Goal: Task Accomplishment & Management: Manage account settings

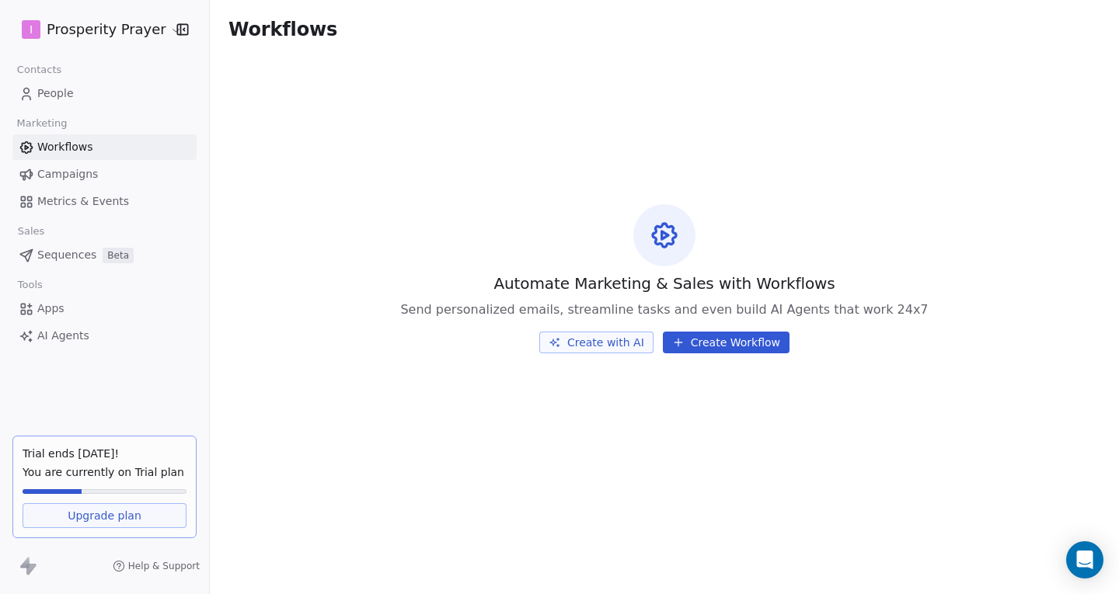
click at [109, 178] on link "Campaigns" at bounding box center [104, 175] width 184 height 26
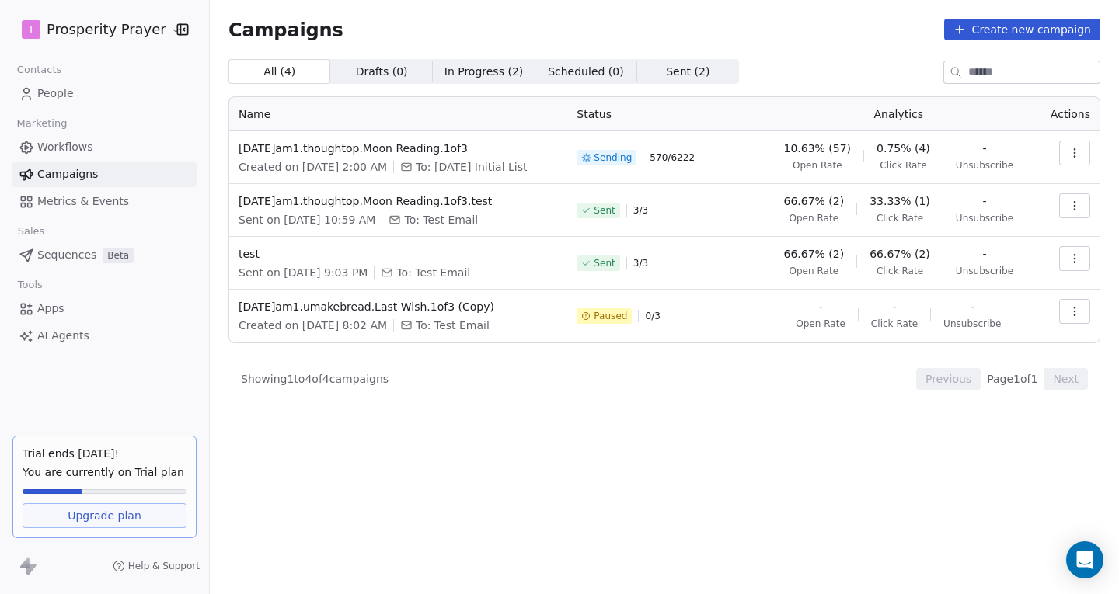
click at [765, 68] on div "All ( 4 ) All ( 4 ) Drafts ( 0 ) Drafts ( 0 ) In Progress ( 2 ) In Progress ( 2…" at bounding box center [664, 71] width 872 height 25
click at [622, 393] on div "All ( 4 ) All ( 4 ) Drafts ( 0 ) Drafts ( 0 ) In Progress ( 2 ) In Progress ( 2…" at bounding box center [664, 258] width 872 height 399
click at [519, 434] on div "All ( 4 ) All ( 4 ) Drafts ( 0 ) Drafts ( 0 ) In Progress ( 2 ) In Progress ( 2…" at bounding box center [664, 258] width 872 height 399
click at [1074, 309] on icon "button" at bounding box center [1074, 311] width 12 height 12
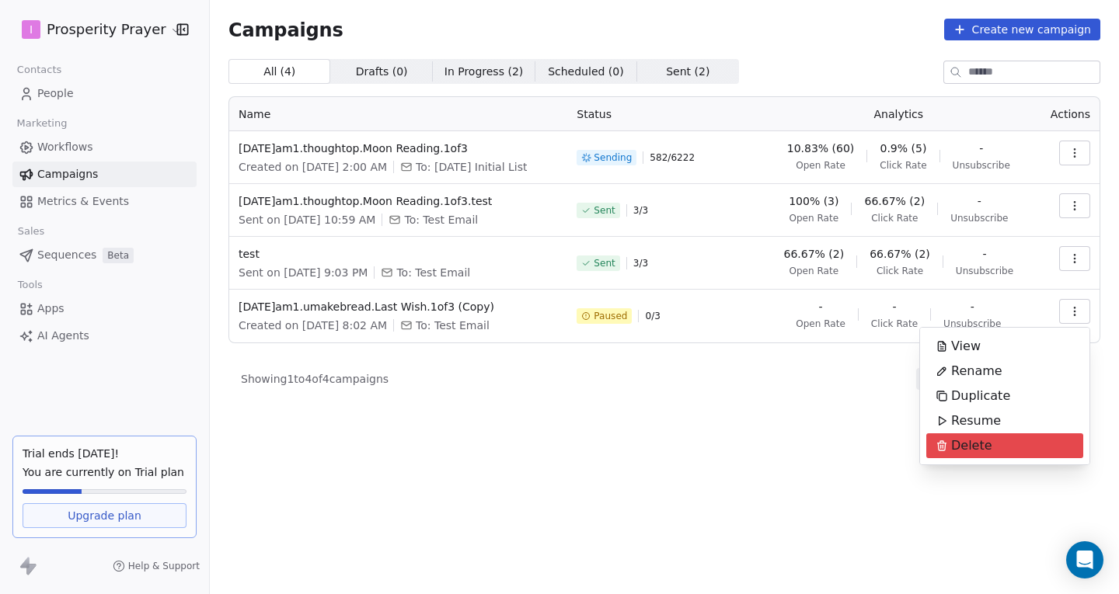
click at [716, 395] on html "I Prosperity Prayer Contacts People Marketing Workflows Campaigns Metrics & Eve…" at bounding box center [559, 297] width 1119 height 594
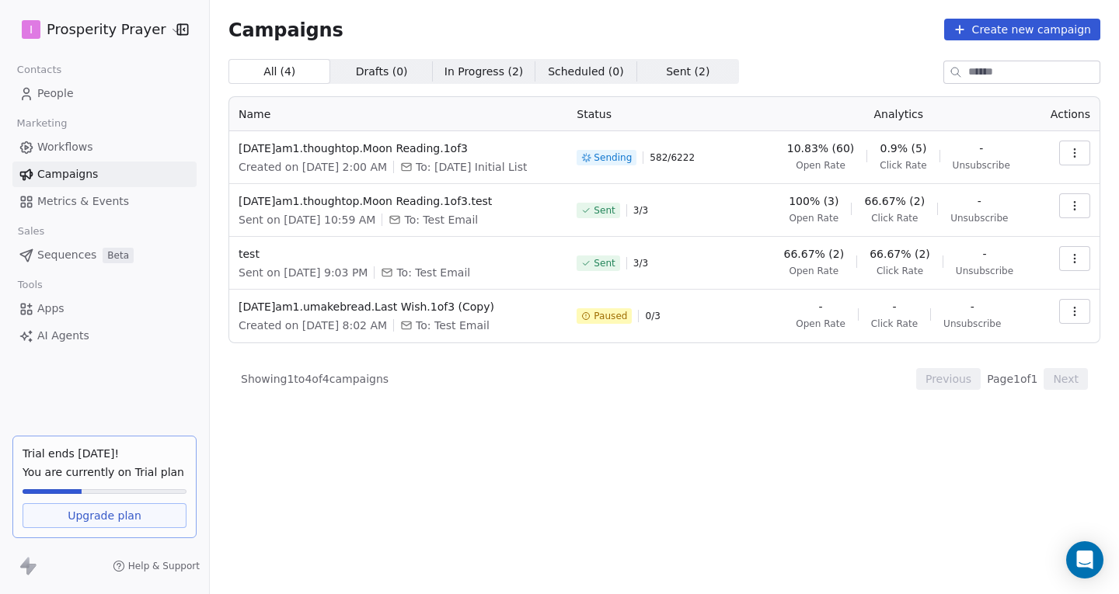
click at [713, 385] on div "Showing 1 to 4 of 4 campaigns Previous Page 1 of 1 Next" at bounding box center [664, 379] width 872 height 22
click at [1071, 308] on icon "button" at bounding box center [1074, 311] width 12 height 12
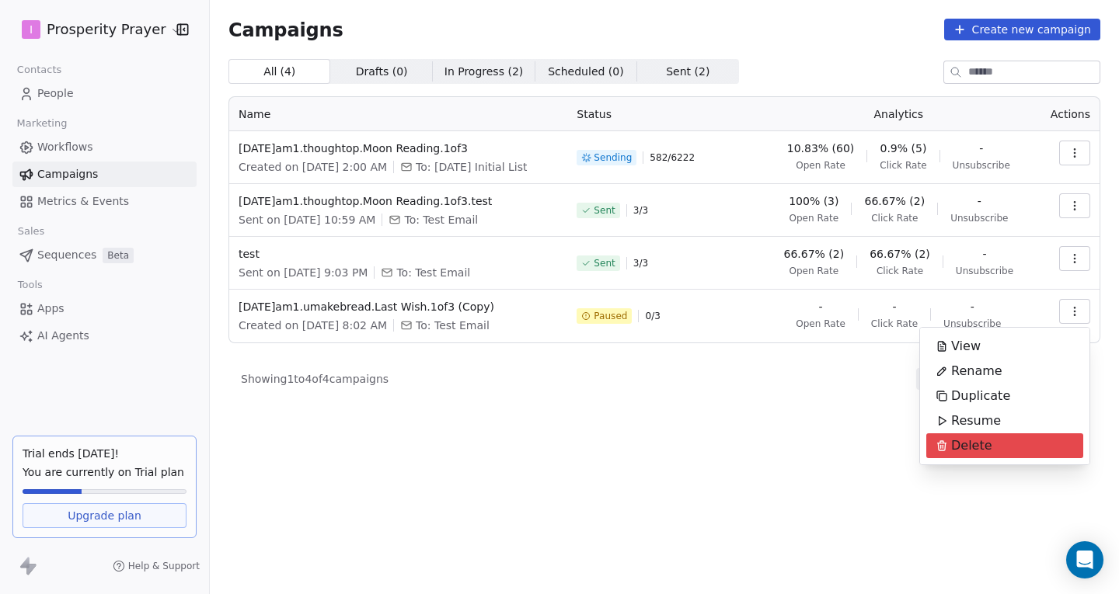
click at [986, 444] on span "Delete" at bounding box center [971, 446] width 41 height 19
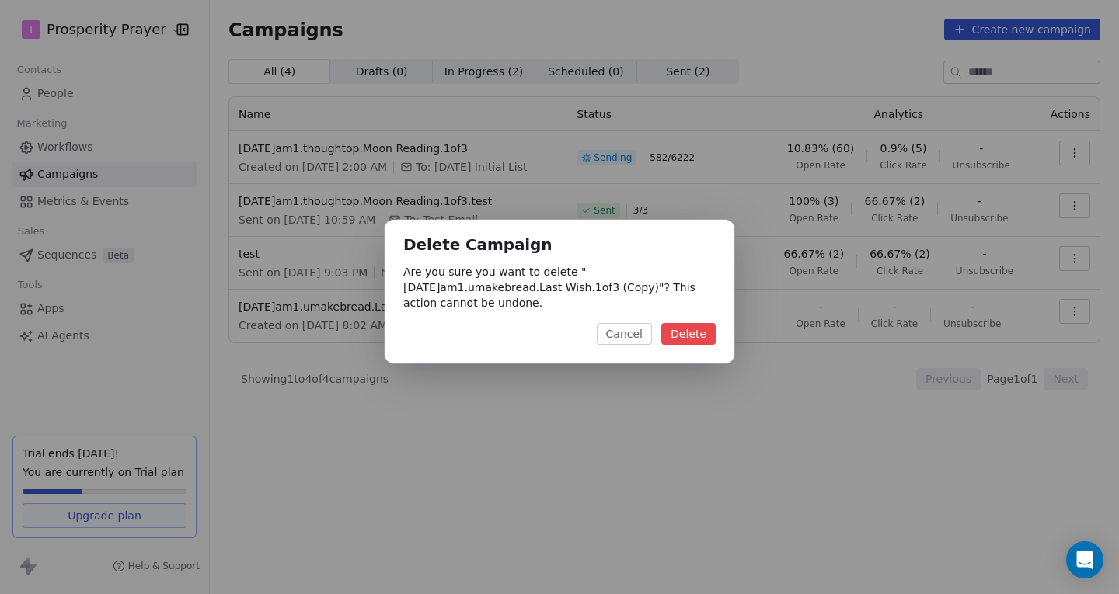
click at [695, 333] on button "Delete" at bounding box center [688, 334] width 54 height 22
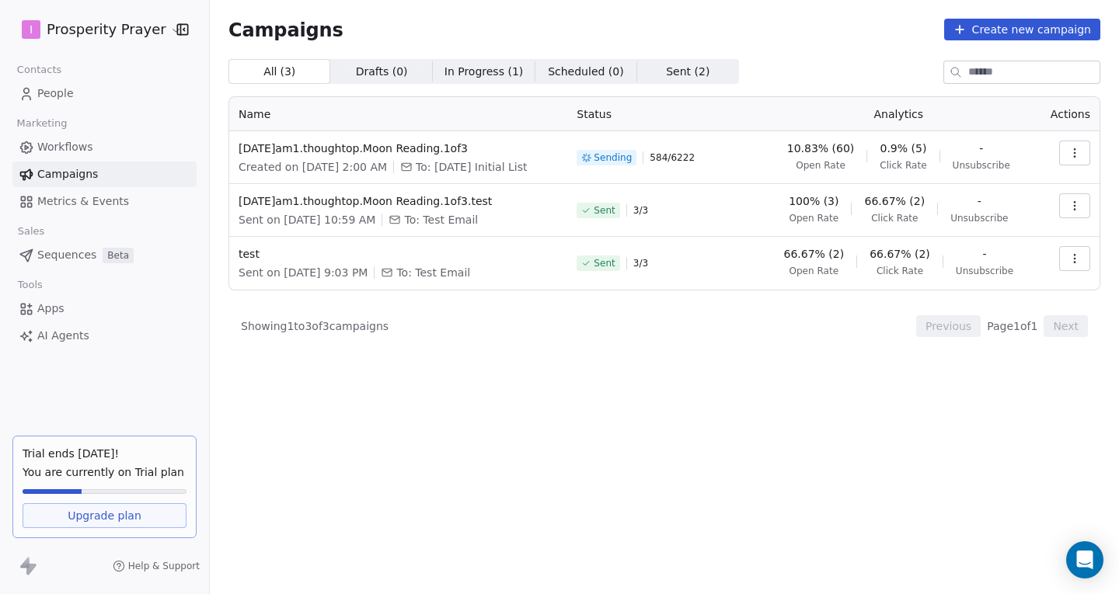
click at [542, 60] on span "Scheduled ( 0 ) Scheduled ( 0 )" at bounding box center [586, 71] width 102 height 25
click at [660, 61] on span "Sent ( 2 ) Sent ( 2 )" at bounding box center [688, 71] width 102 height 25
click at [562, 68] on span "Scheduled ( 0 )" at bounding box center [586, 72] width 76 height 16
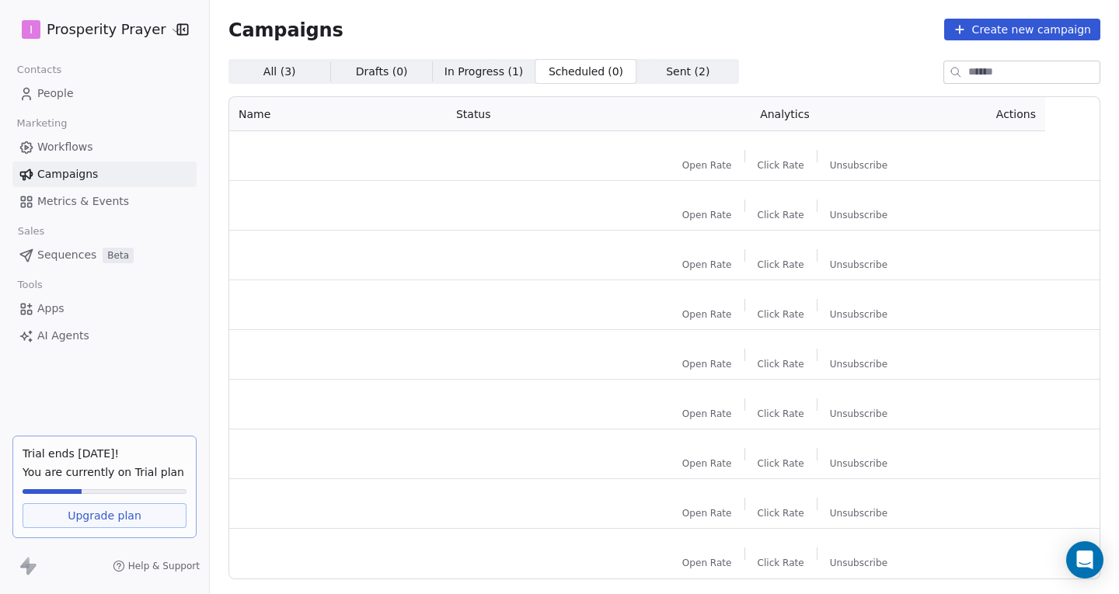
click at [459, 72] on span "In Progress ( 1 )" at bounding box center [483, 72] width 79 height 16
click at [376, 75] on span "Drafts ( 0 )" at bounding box center [382, 72] width 52 height 16
click at [288, 75] on span "All ( 3 )" at bounding box center [279, 72] width 33 height 16
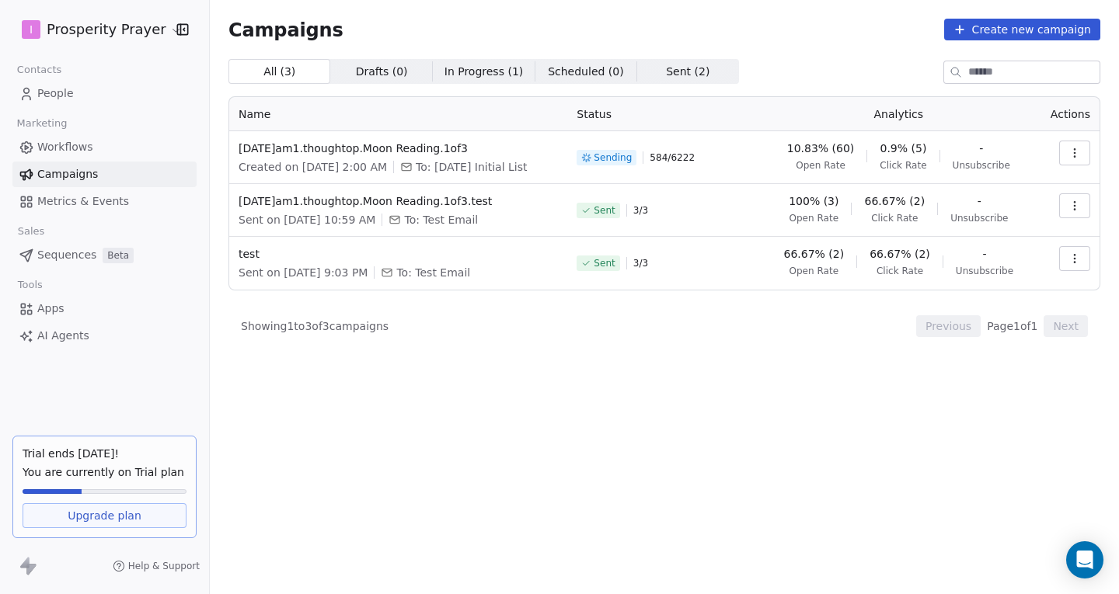
click at [580, 367] on div "All ( 3 ) All ( 3 ) Drafts ( 0 ) Drafts ( 0 ) In Progress ( 1 ) In Progress ( 1…" at bounding box center [664, 258] width 872 height 399
click at [772, 39] on div "Campaigns Create new campaign" at bounding box center [664, 30] width 872 height 22
click at [533, 369] on div "All ( 3 ) All ( 3 ) Drafts ( 0 ) Drafts ( 0 ) In Progress ( 1 ) In Progress ( 1…" at bounding box center [664, 258] width 872 height 399
click at [550, 303] on div "All ( 3 ) All ( 3 ) Drafts ( 0 ) Drafts ( 0 ) In Progress ( 1 ) In Progress ( 1…" at bounding box center [664, 258] width 872 height 399
click at [64, 143] on span "Workflows" at bounding box center [65, 147] width 56 height 16
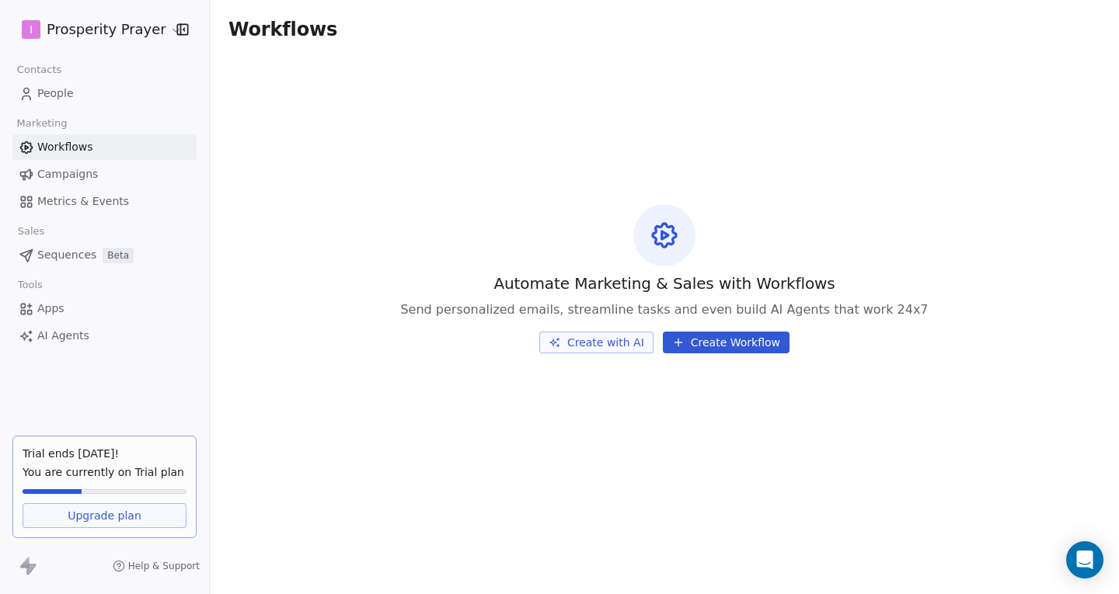
click at [49, 102] on link "People" at bounding box center [104, 94] width 184 height 26
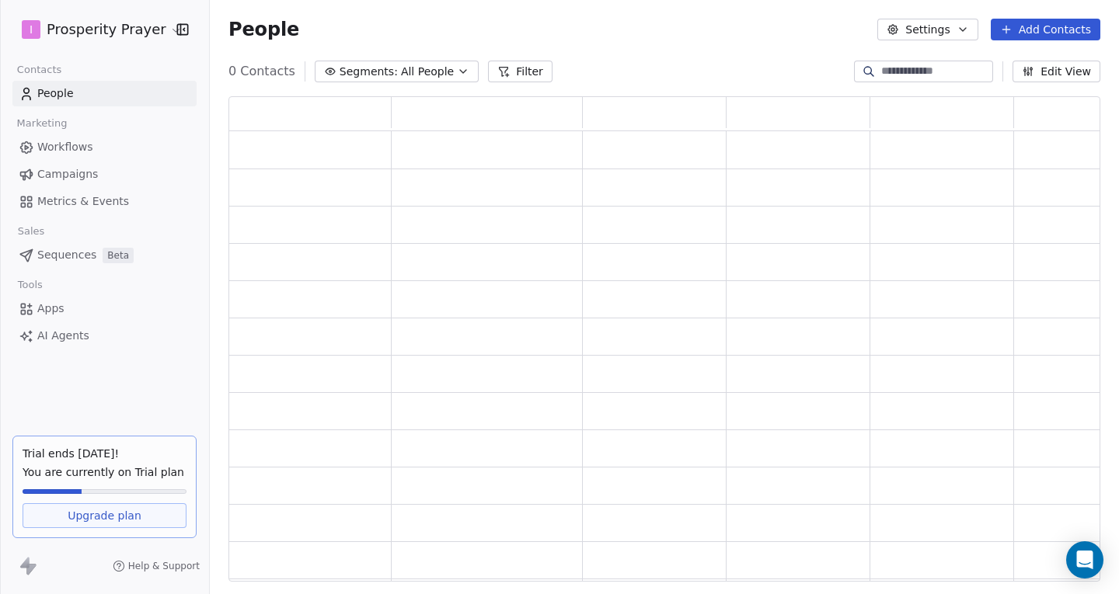
scroll to position [474, 860]
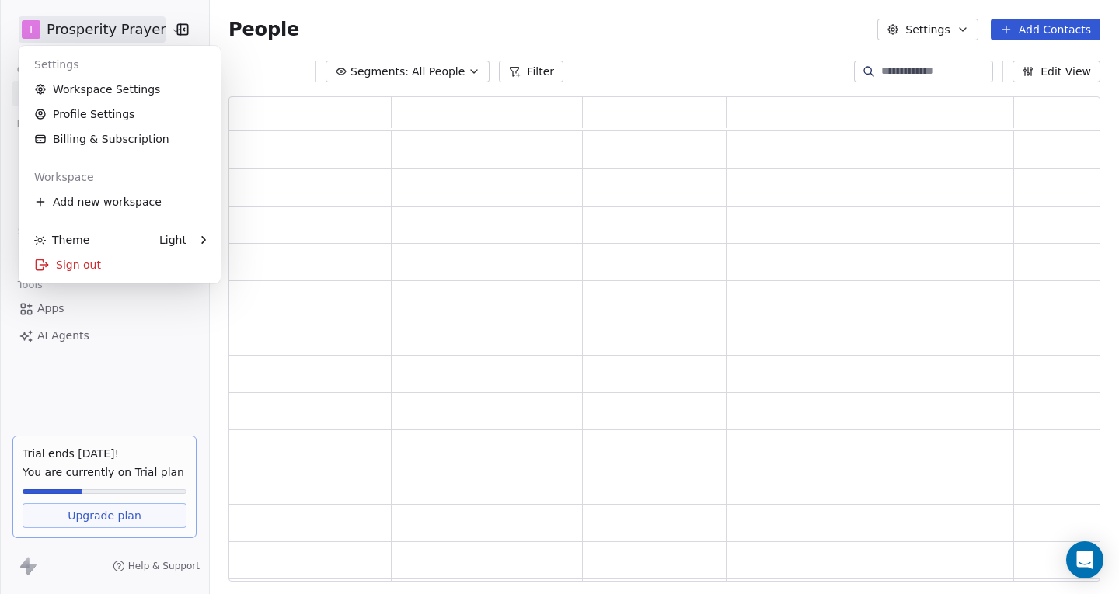
click at [92, 30] on html "I Prosperity Prayer Contacts People Marketing Workflows Campaigns Metrics & Eve…" at bounding box center [559, 297] width 1119 height 594
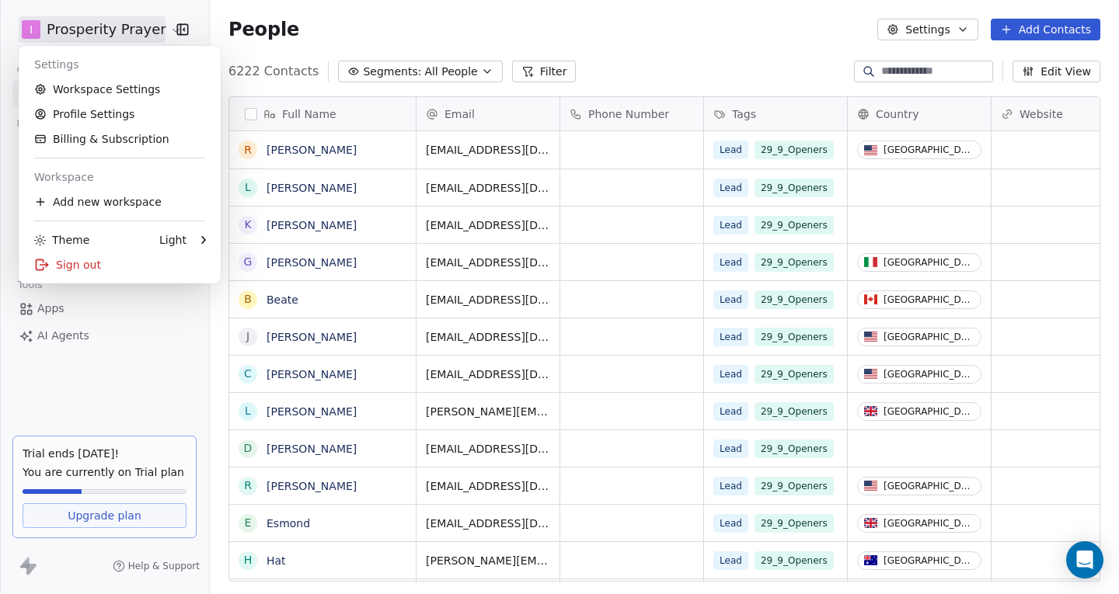
scroll to position [511, 897]
click at [355, 29] on html "I Prosperity Prayer Contacts People Marketing Workflows Campaigns Metrics & Eve…" at bounding box center [559, 297] width 1119 height 594
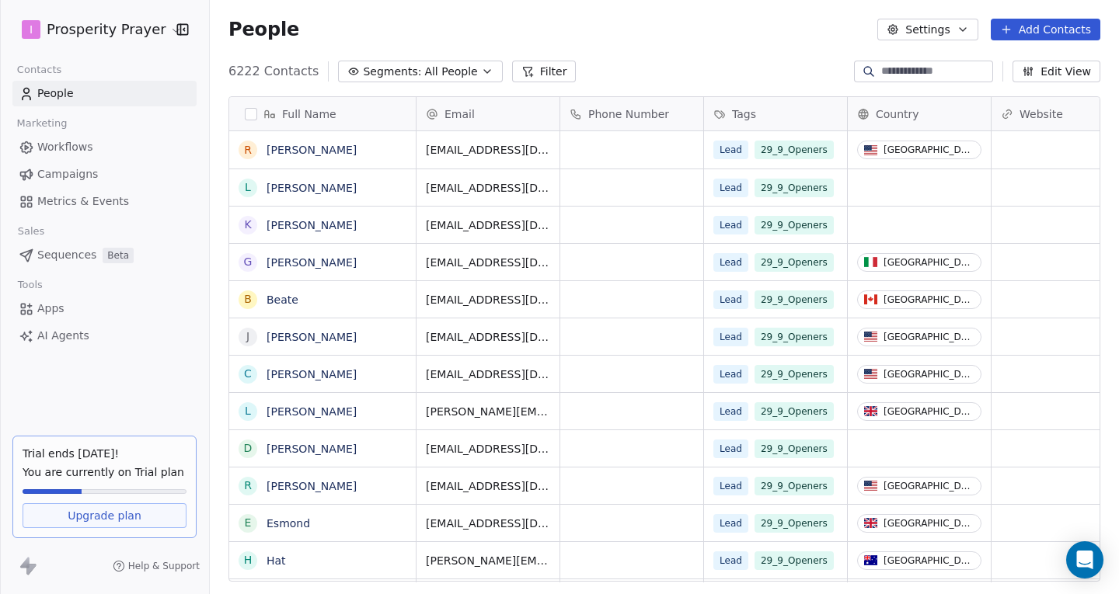
click at [56, 204] on span "Metrics & Events" at bounding box center [83, 201] width 92 height 16
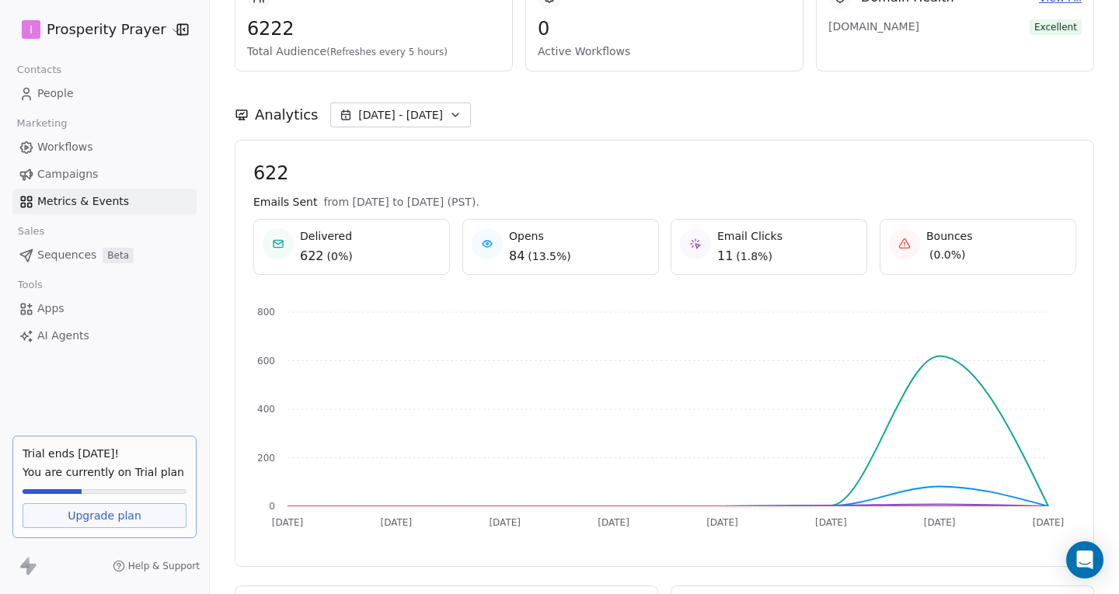
scroll to position [116, 0]
click at [397, 113] on span "Sep 25 - Oct 02" at bounding box center [400, 113] width 85 height 16
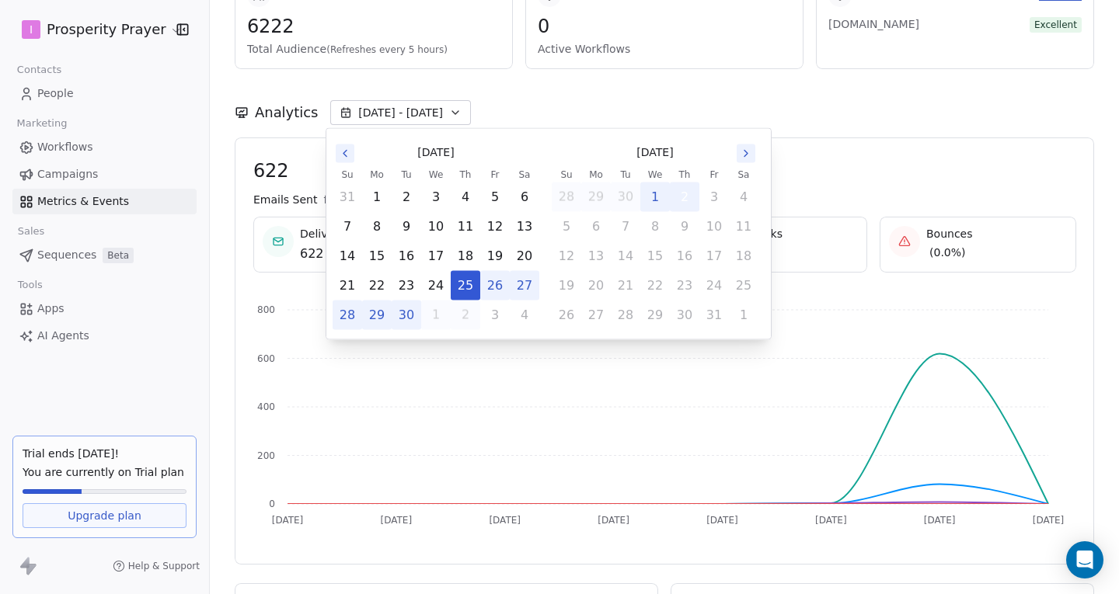
click at [684, 195] on button "2" at bounding box center [685, 197] width 28 height 28
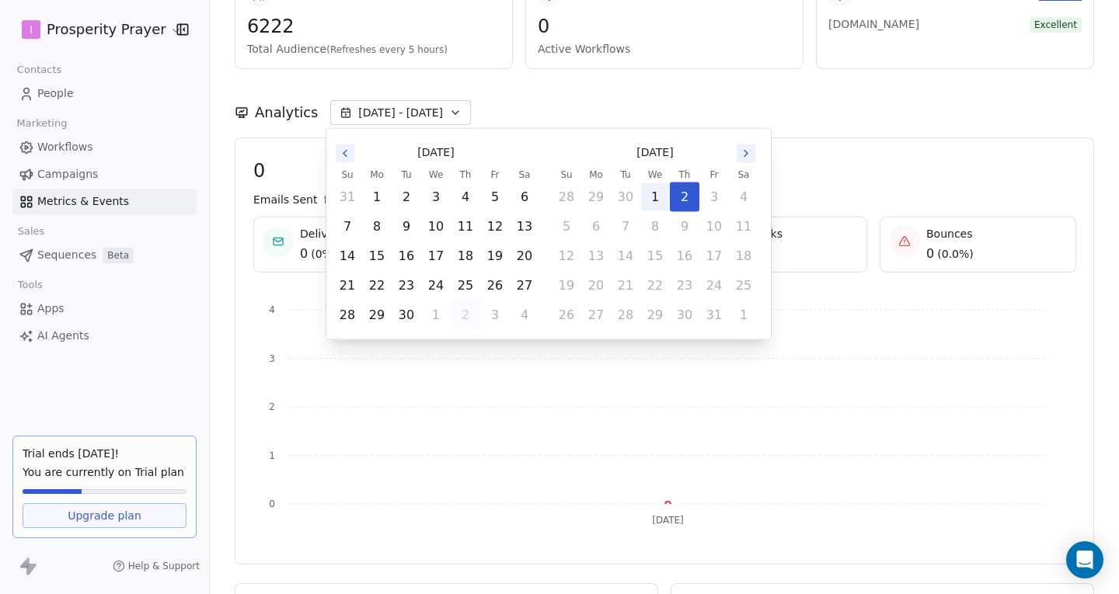
click at [658, 194] on button "1" at bounding box center [655, 197] width 28 height 28
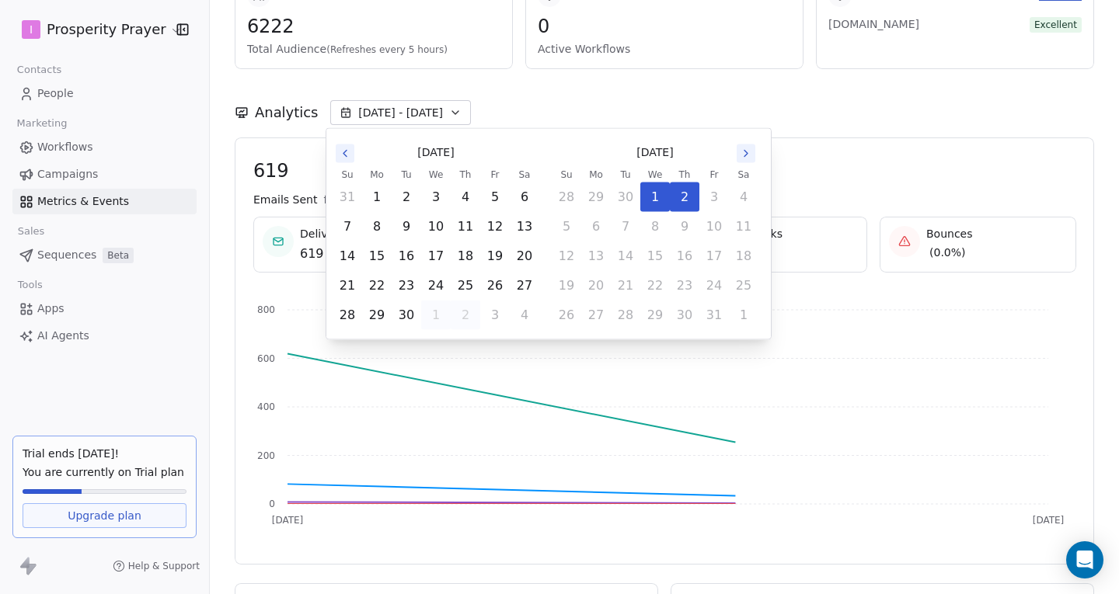
click at [855, 136] on div "Analytics Oct 01 - Oct 02" at bounding box center [664, 103] width 859 height 68
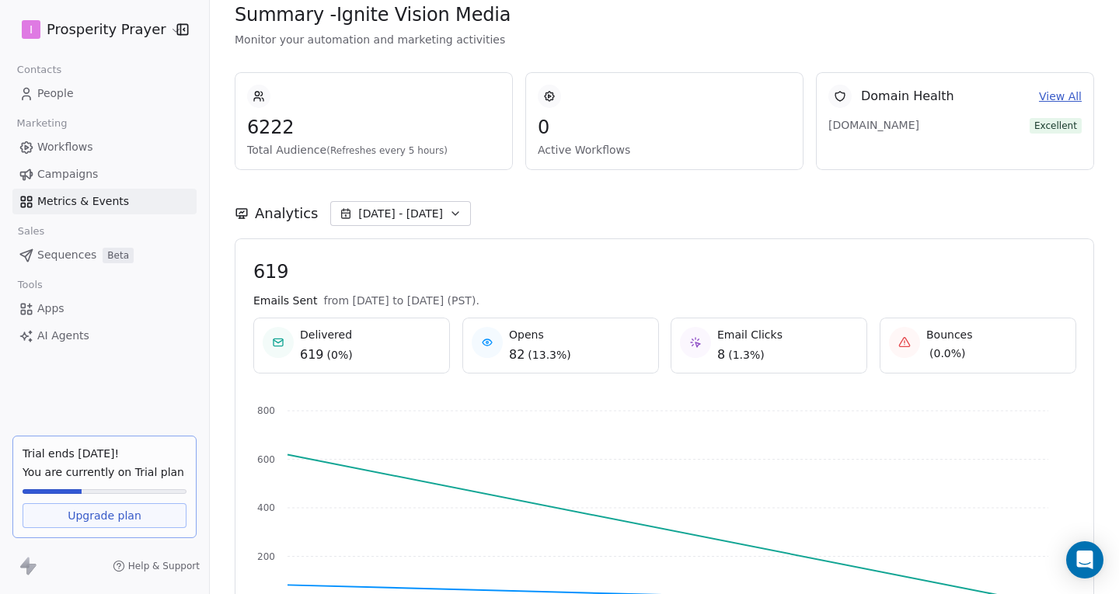
scroll to position [0, 0]
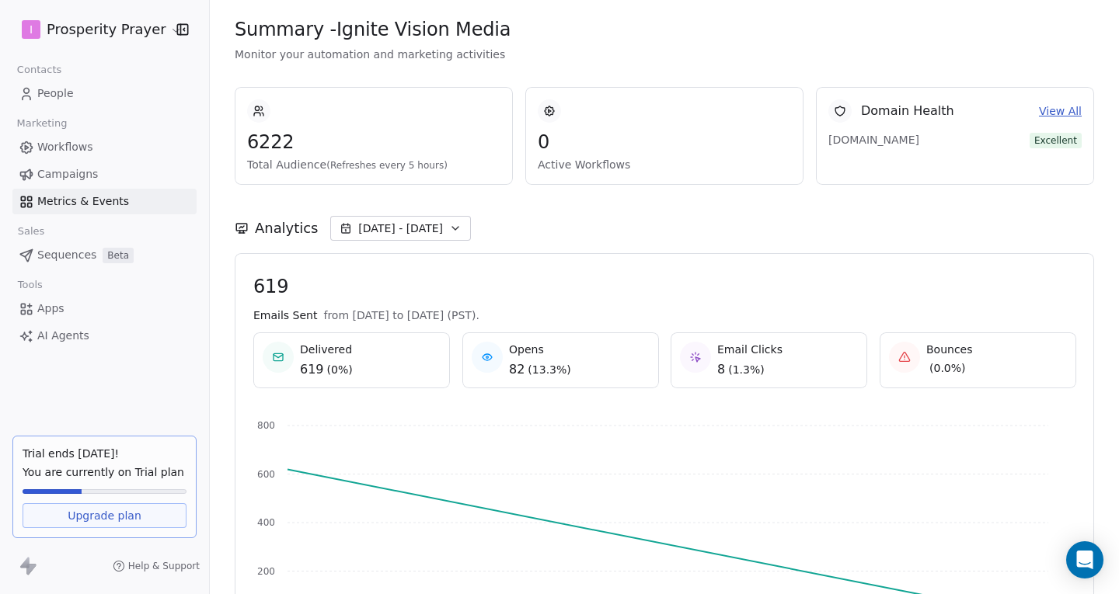
click at [61, 172] on span "Campaigns" at bounding box center [67, 174] width 61 height 16
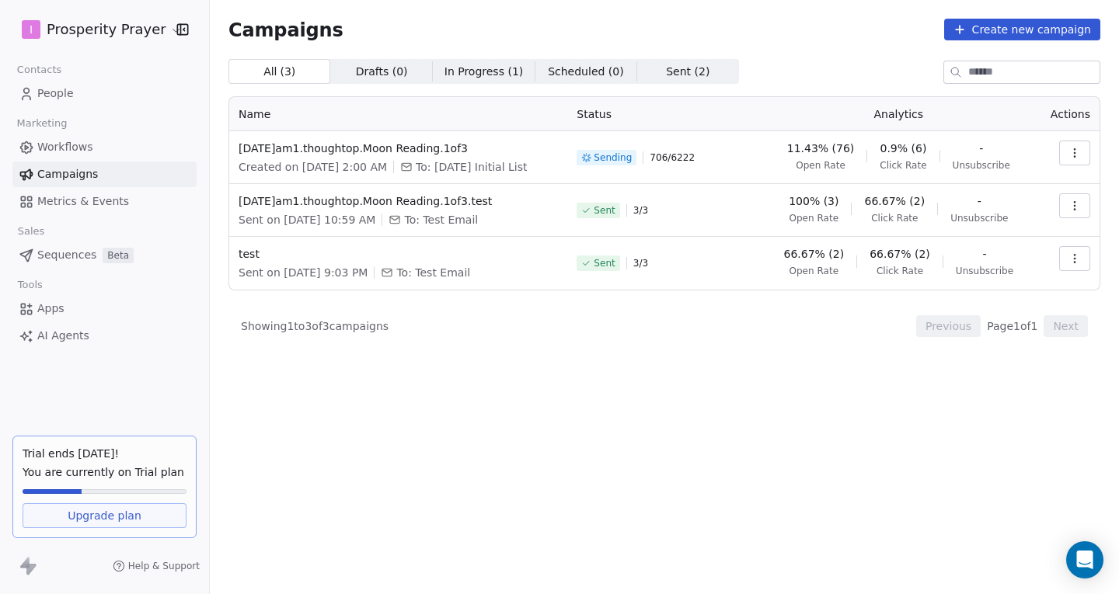
click at [526, 395] on div "All ( 3 ) All ( 3 ) Drafts ( 0 ) Drafts ( 0 ) In Progress ( 1 ) In Progress ( 1…" at bounding box center [664, 258] width 872 height 399
click at [589, 397] on div "All ( 3 ) All ( 3 ) Drafts ( 0 ) Drafts ( 0 ) In Progress ( 1 ) In Progress ( 1…" at bounding box center [664, 258] width 872 height 399
